Goal: Task Accomplishment & Management: Manage account settings

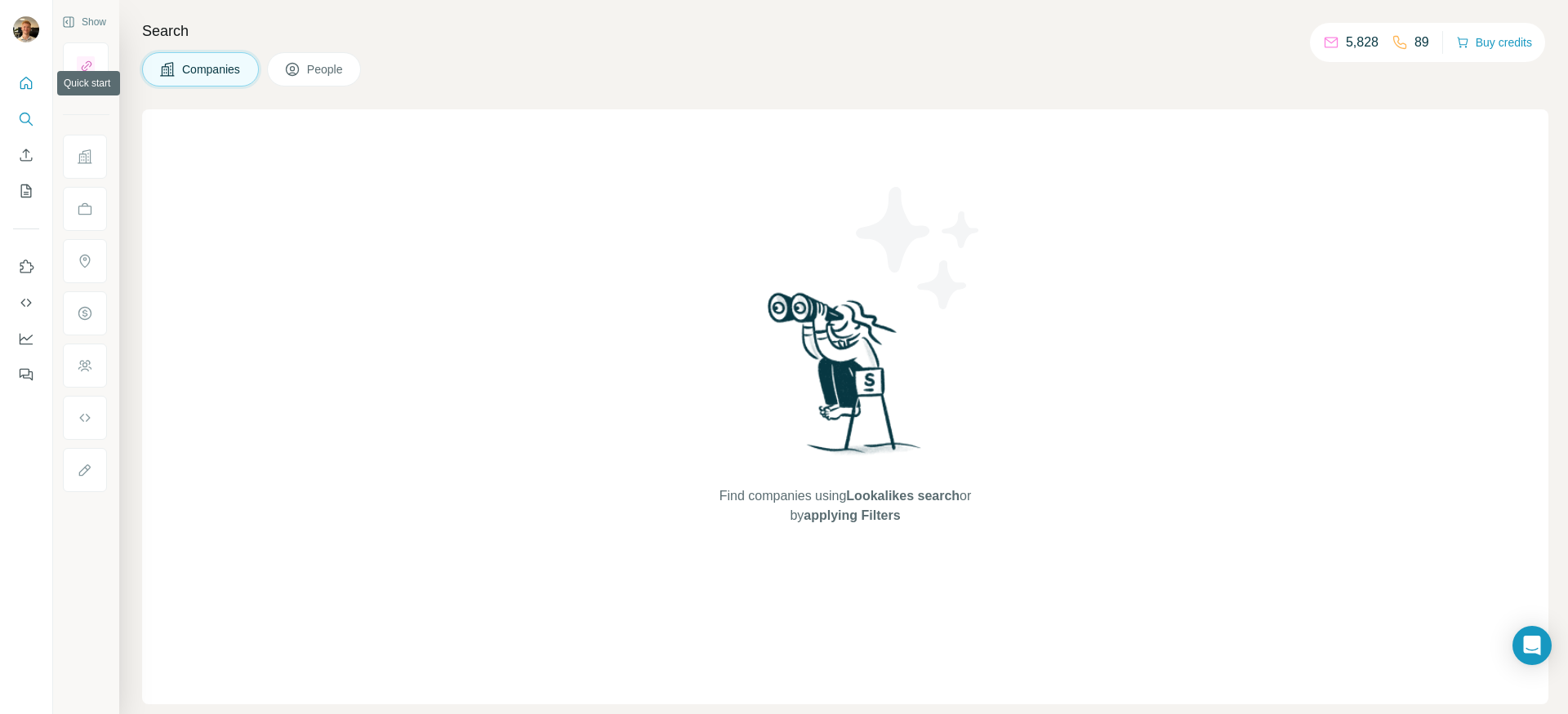
click at [27, 80] on icon "Quick start" at bounding box center [26, 83] width 16 height 16
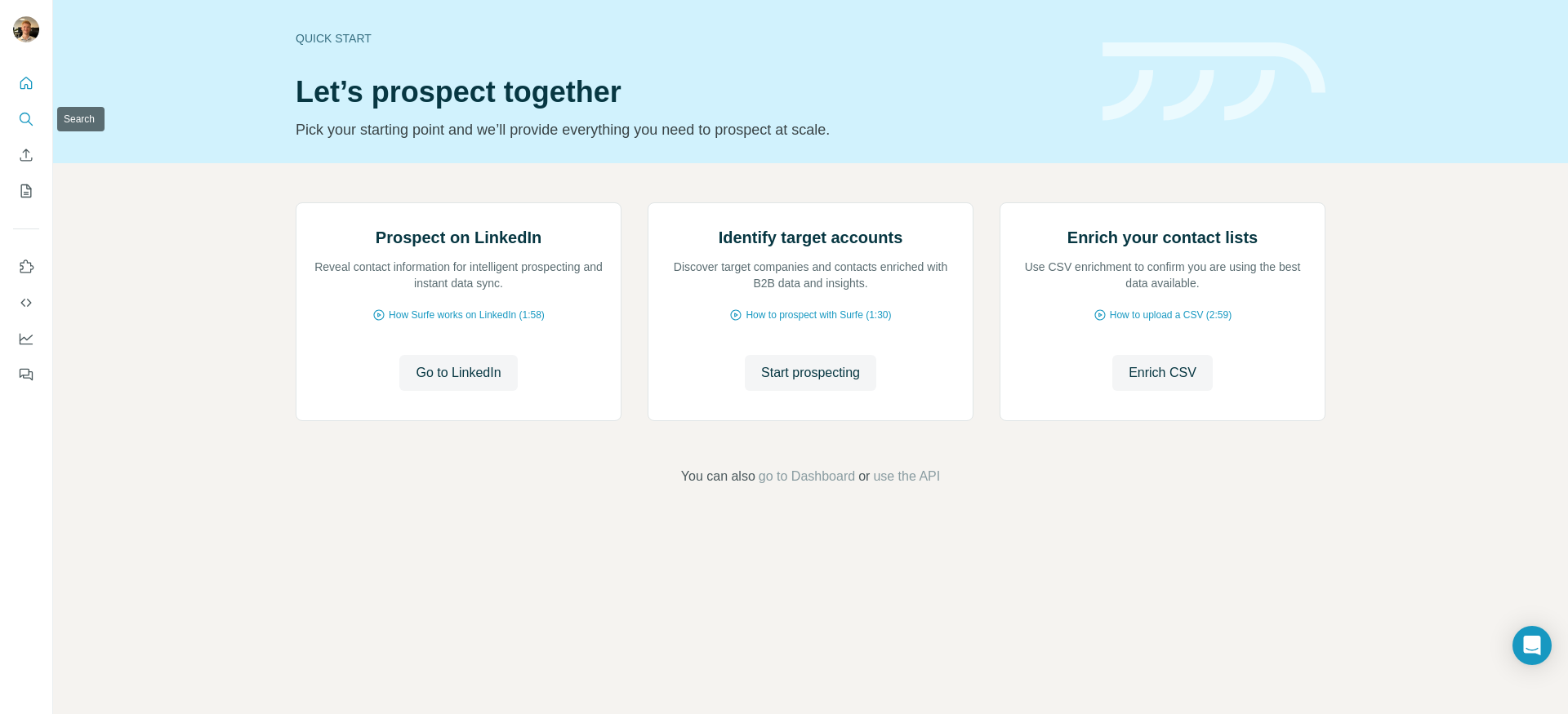
click at [26, 112] on icon "Search" at bounding box center [26, 119] width 16 height 16
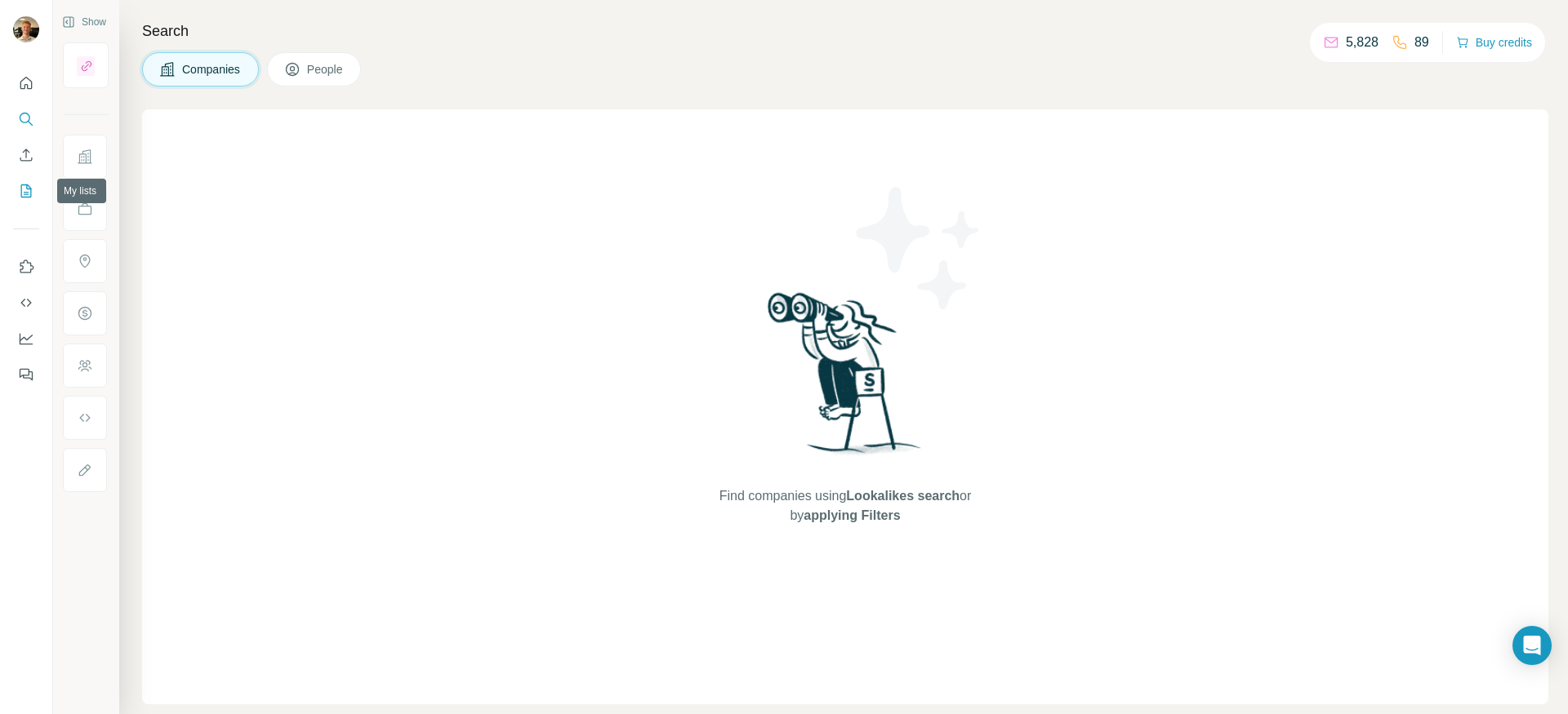
click at [26, 193] on icon "My lists" at bounding box center [27, 190] width 8 height 11
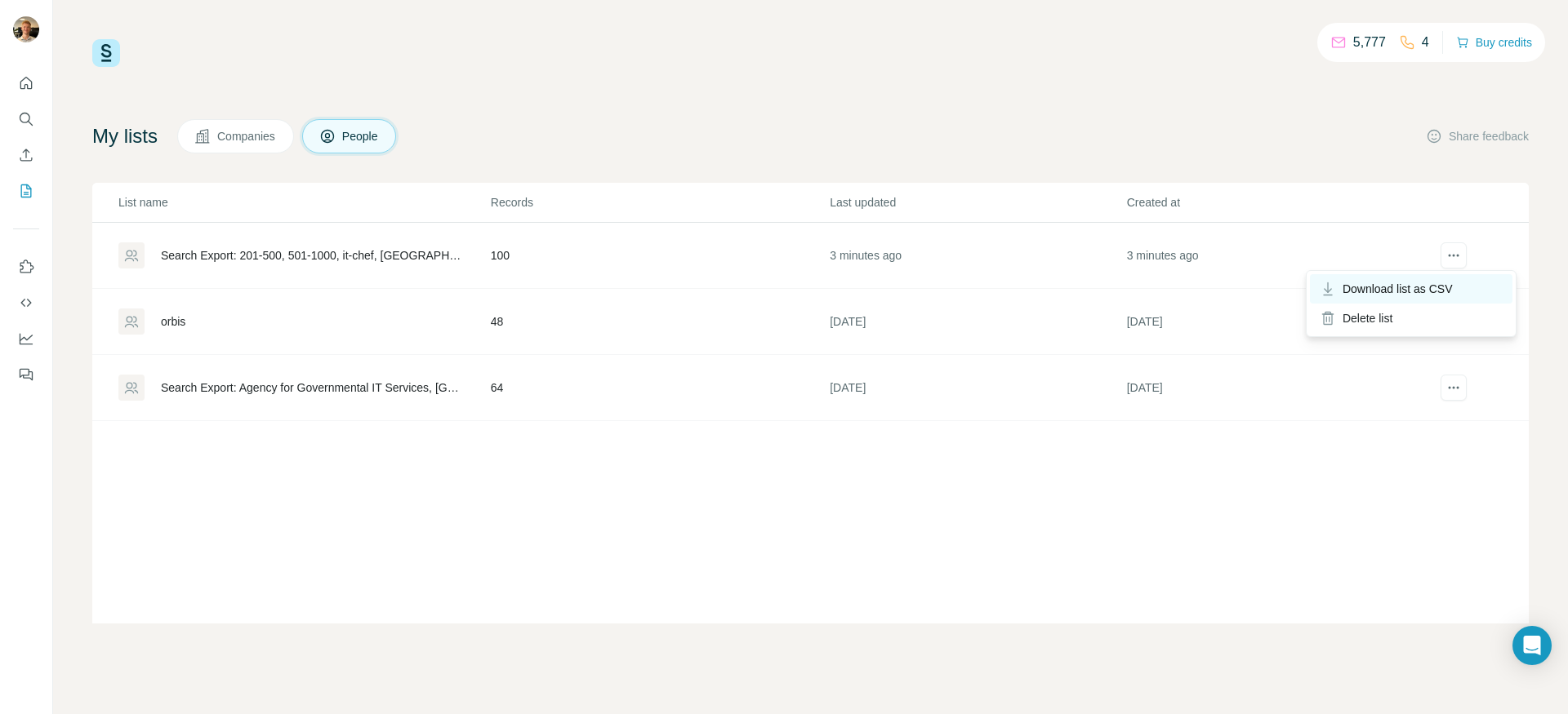
click at [1429, 284] on span "Download list as CSV" at bounding box center [1398, 289] width 110 height 16
